Goal: Obtain resource: Obtain resource

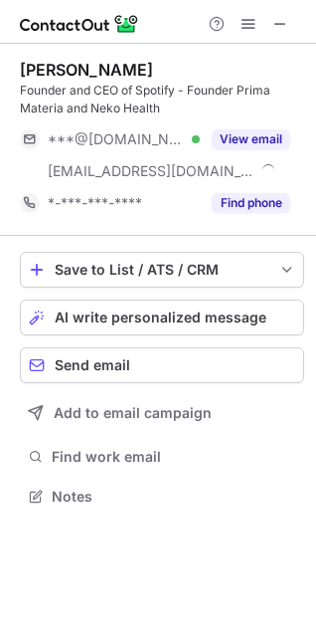
scroll to position [482, 316]
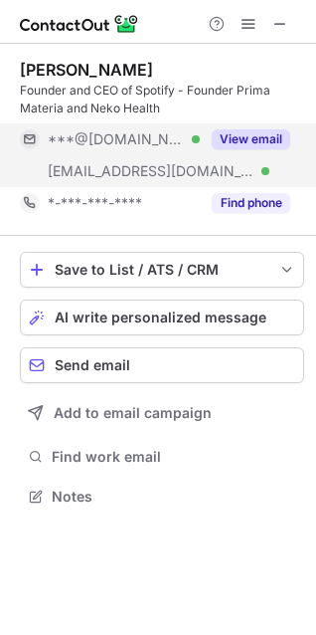
click at [256, 142] on button "View email" at bounding box center [251, 139] width 79 height 20
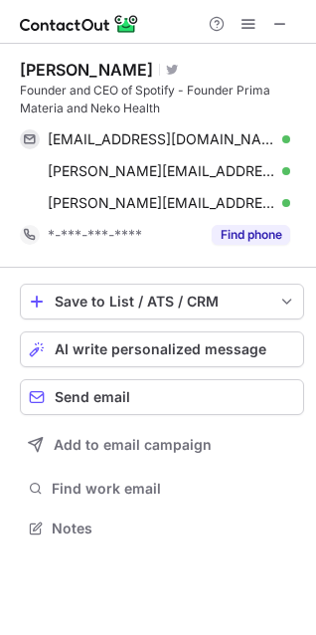
scroll to position [514, 316]
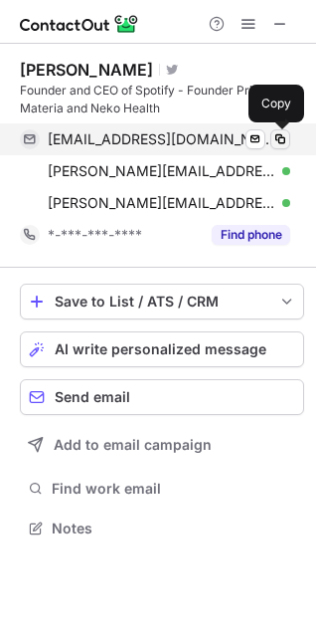
click at [277, 137] on span at bounding box center [281, 139] width 16 height 16
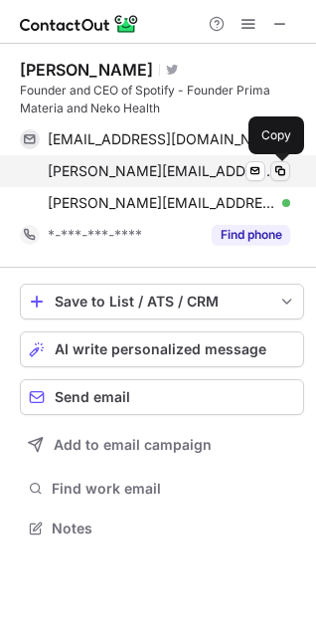
click at [283, 174] on span at bounding box center [281, 171] width 16 height 16
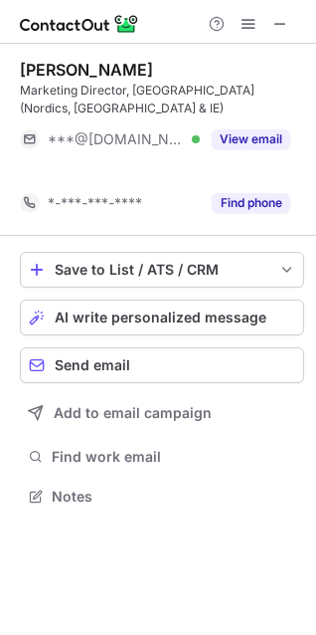
scroll to position [451, 316]
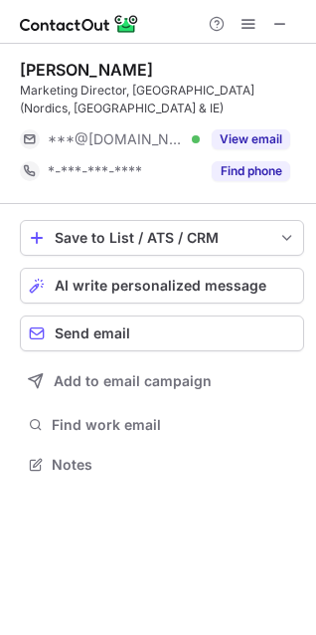
click at [11, 90] on div "Peter Myhrman Marketing Director, Northern Europe (Nordics, UK & IE) ***@gmail.…" at bounding box center [158, 269] width 316 height 451
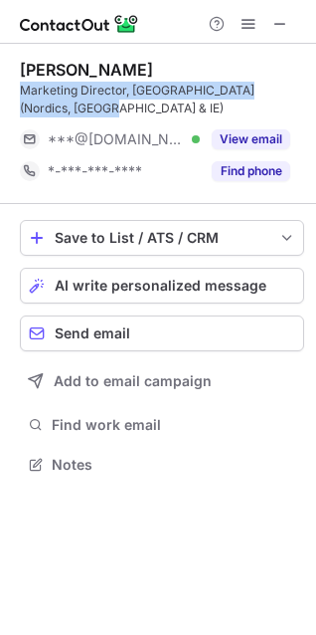
drag, startPoint x: 23, startPoint y: 91, endPoint x: 55, endPoint y: 103, distance: 34.0
click at [55, 103] on div "Marketing Director, Northern Europe (Nordics, UK & IE)" at bounding box center [162, 100] width 284 height 36
copy div "Marketing Director, Northern Europe (Nordics, UK & IE)"
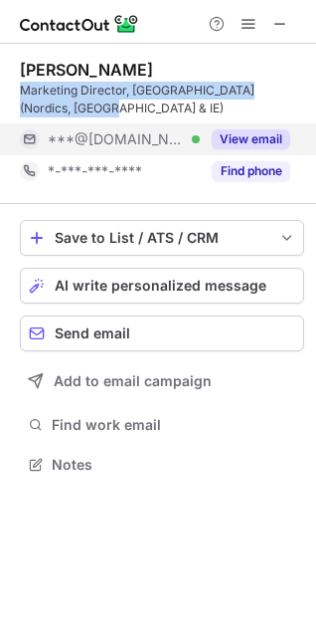
click at [249, 136] on button "View email" at bounding box center [251, 139] width 79 height 20
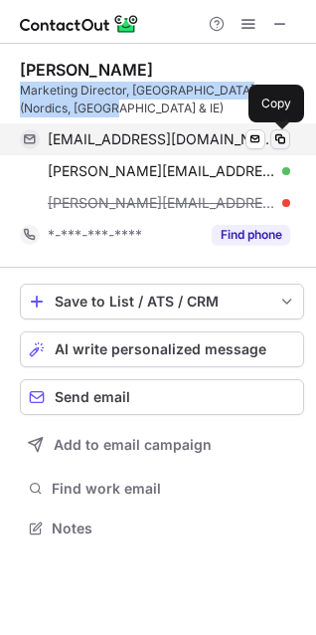
click at [276, 136] on span at bounding box center [281, 139] width 16 height 16
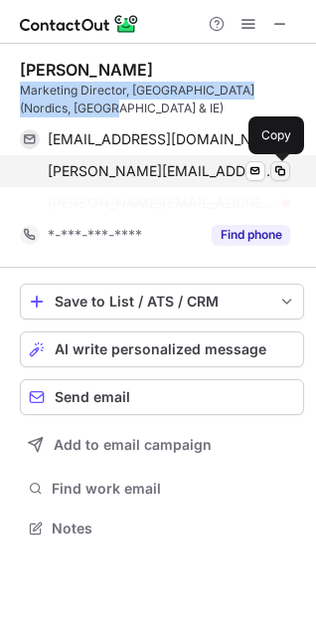
click at [281, 170] on span at bounding box center [281, 171] width 16 height 16
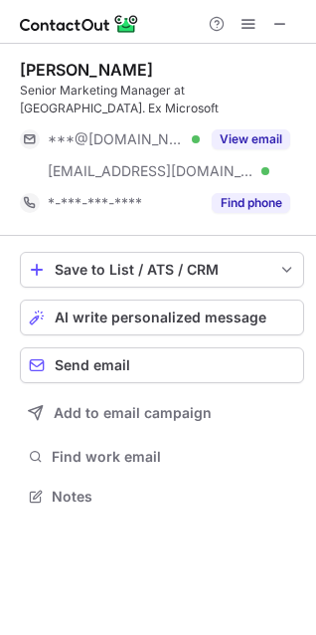
scroll to position [464, 316]
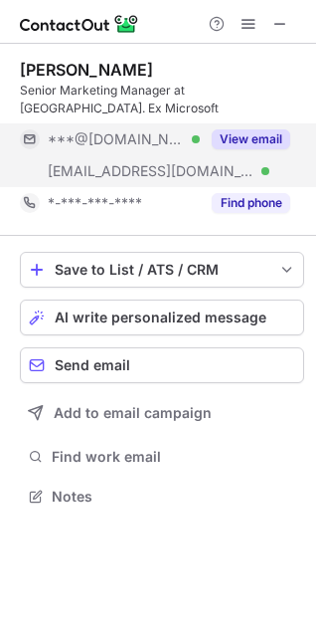
click at [214, 129] on button "View email" at bounding box center [251, 139] width 79 height 20
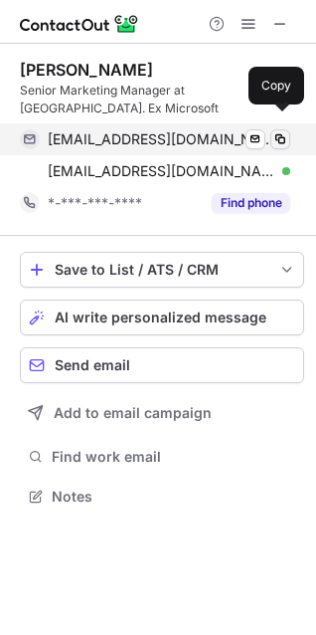
click at [288, 129] on button at bounding box center [281, 139] width 20 height 20
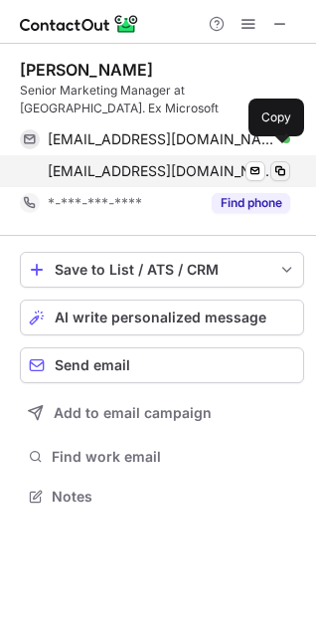
click at [280, 163] on span at bounding box center [281, 171] width 16 height 16
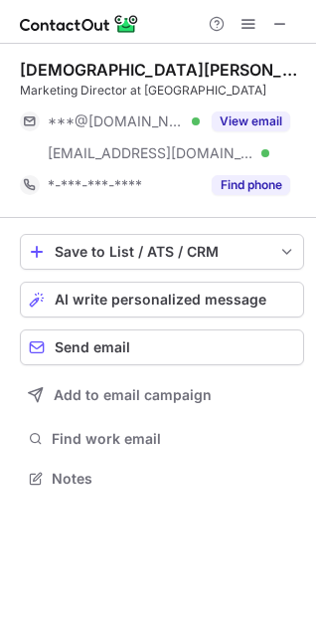
scroll to position [464, 316]
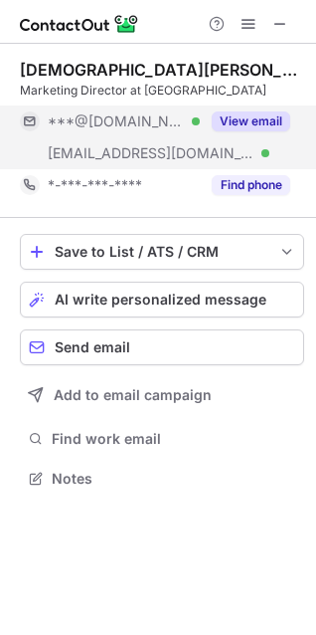
click at [271, 111] on button "View email" at bounding box center [251, 121] width 79 height 20
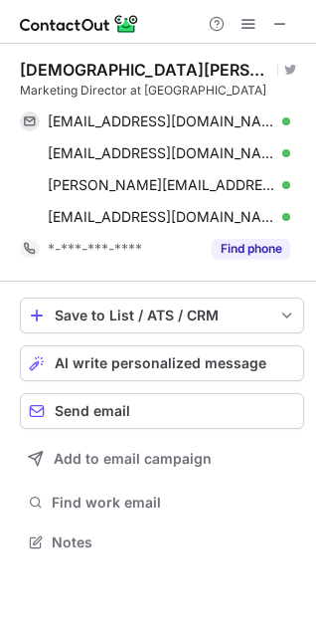
scroll to position [528, 316]
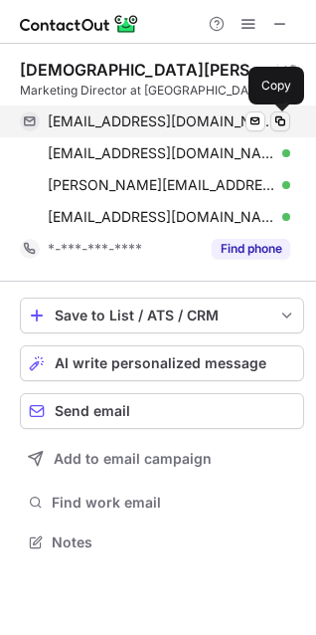
click at [285, 123] on span at bounding box center [281, 121] width 16 height 16
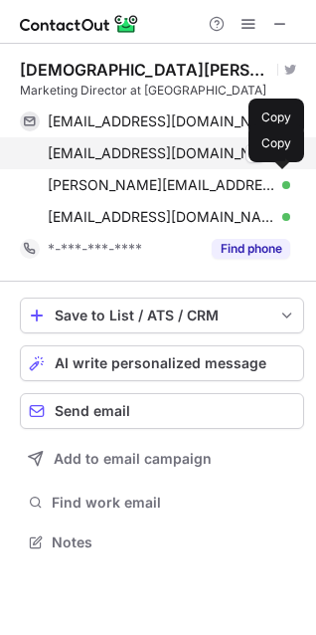
click at [271, 160] on button at bounding box center [281, 153] width 20 height 20
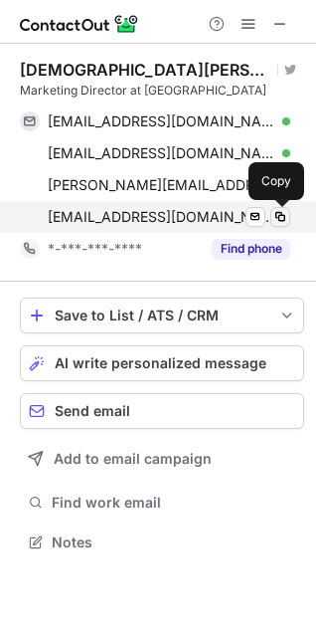
click at [283, 212] on span at bounding box center [281, 217] width 16 height 16
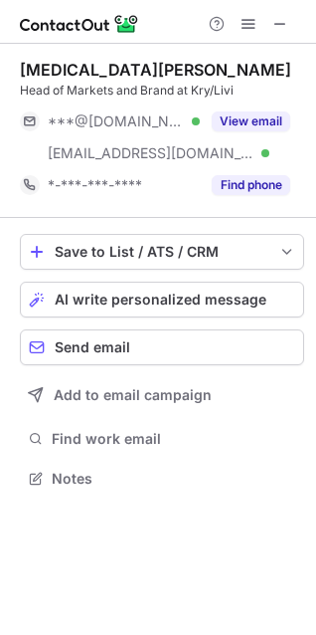
scroll to position [464, 316]
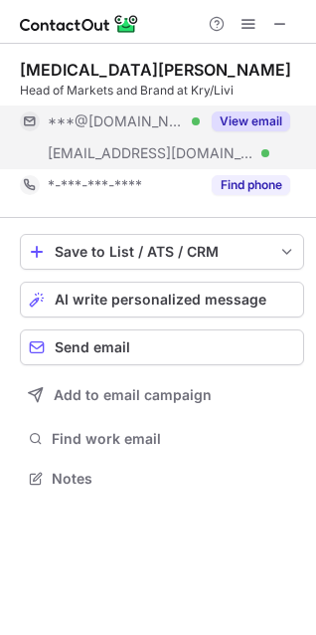
click at [254, 126] on button "View email" at bounding box center [251, 121] width 79 height 20
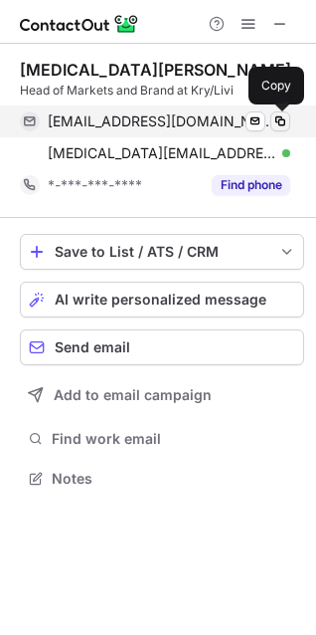
click at [287, 124] on span at bounding box center [281, 121] width 16 height 16
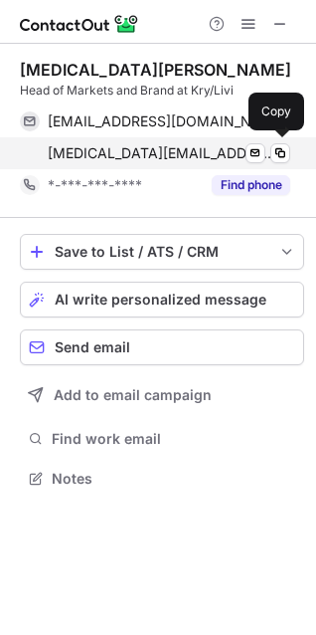
click at [275, 142] on div "wera.henriksson@kry.se Verified Send email Copy" at bounding box center [155, 153] width 271 height 32
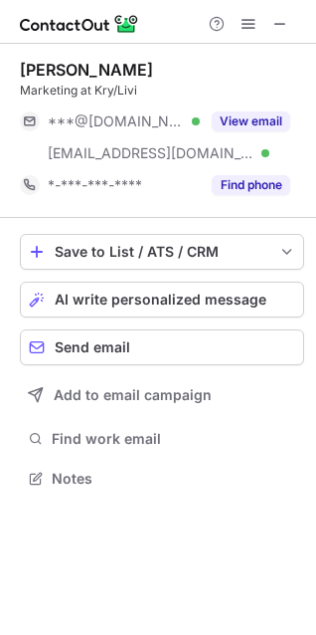
scroll to position [464, 316]
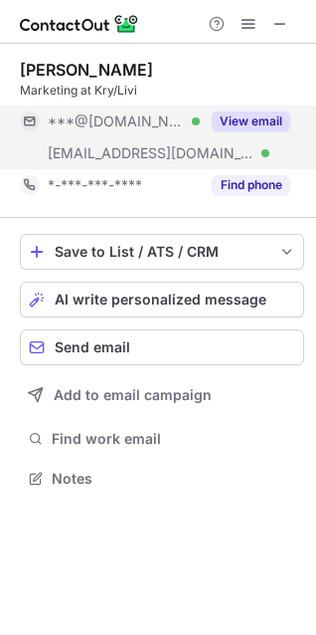
click at [262, 125] on button "View email" at bounding box center [251, 121] width 79 height 20
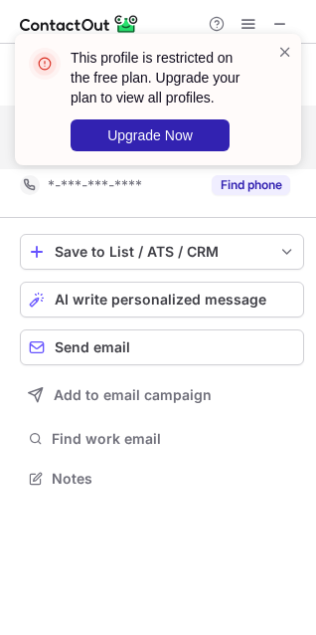
click at [293, 57] on div "This profile is restricted on the free plan. Upgrade your plan to view all prof…" at bounding box center [158, 99] width 286 height 131
click at [292, 50] on span at bounding box center [285, 52] width 16 height 20
